Goal: Transaction & Acquisition: Purchase product/service

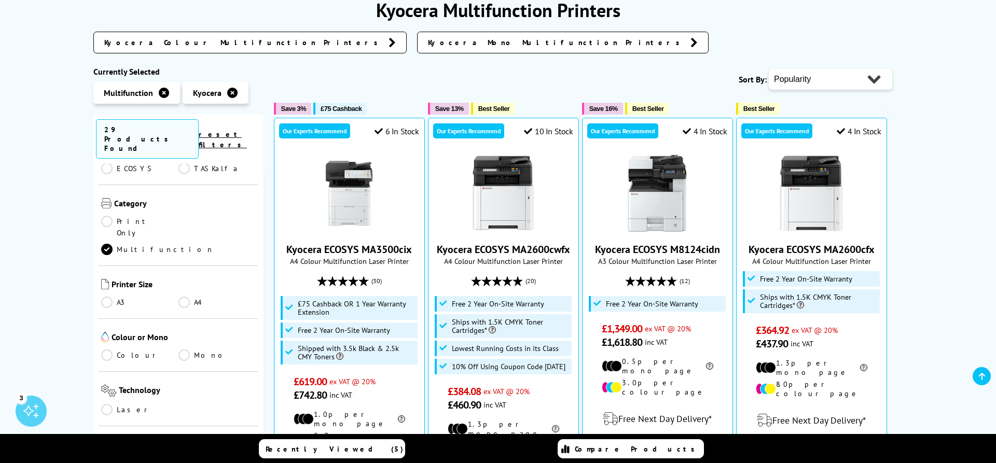
scroll to position [152, 0]
click at [186, 295] on link "A4" at bounding box center [217, 300] width 77 height 11
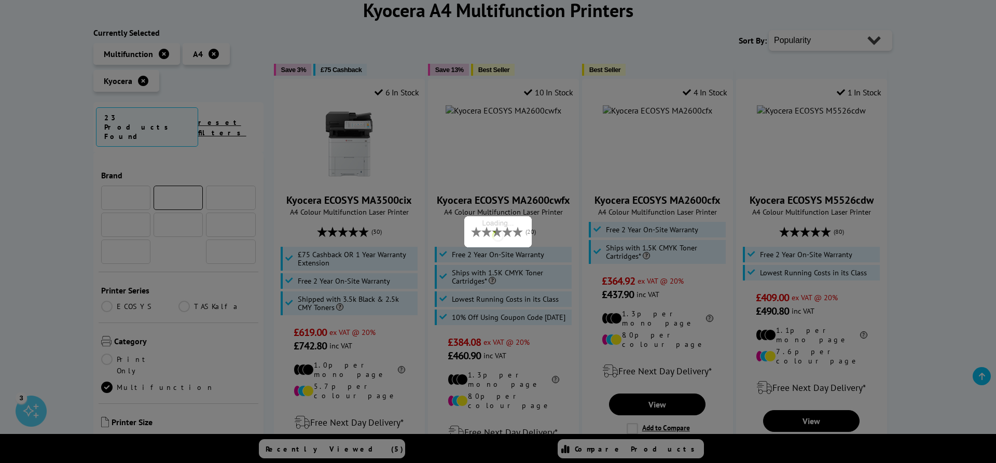
scroll to position [152, 0]
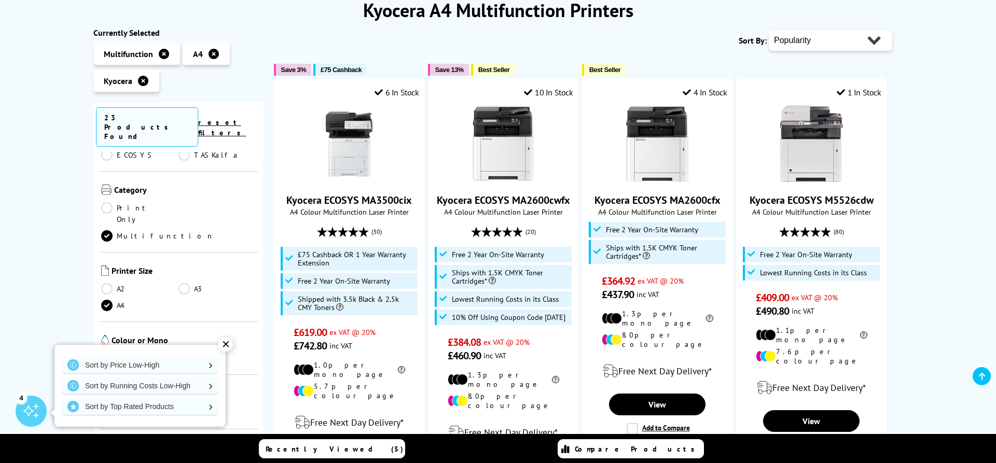
click at [184, 353] on link "Mono" at bounding box center [217, 358] width 77 height 11
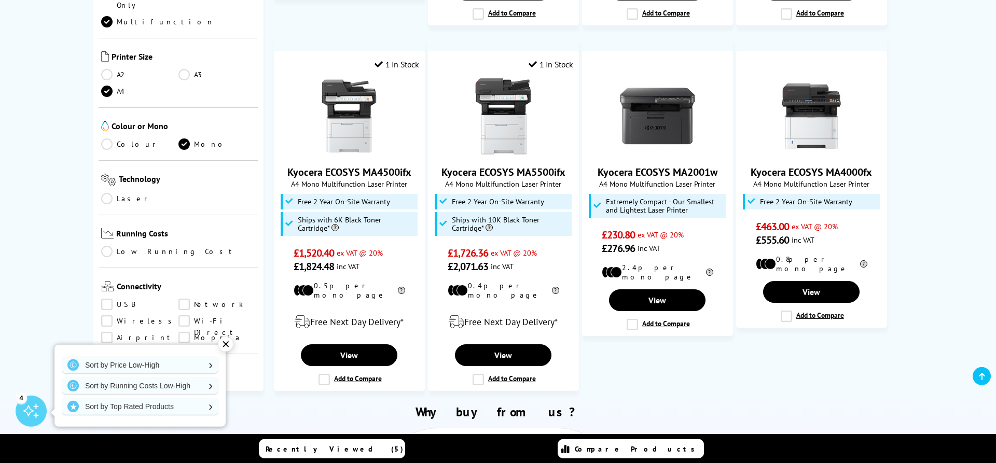
scroll to position [918, 0]
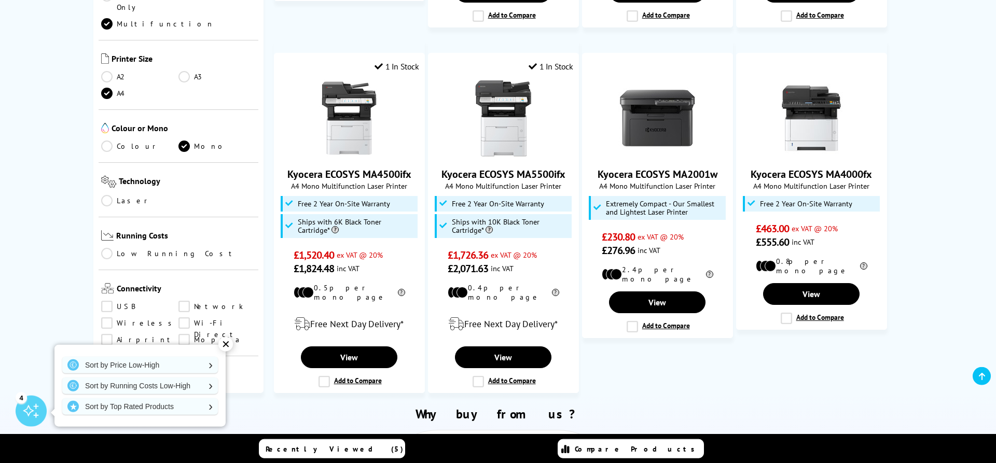
click at [183, 71] on link "A3" at bounding box center [217, 76] width 77 height 11
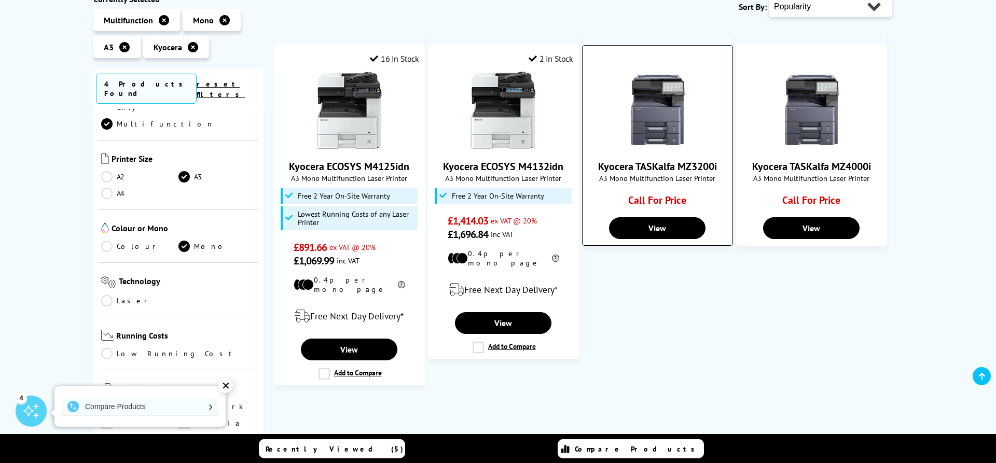
scroll to position [122, 0]
